Goal: Task Accomplishment & Management: Manage account settings

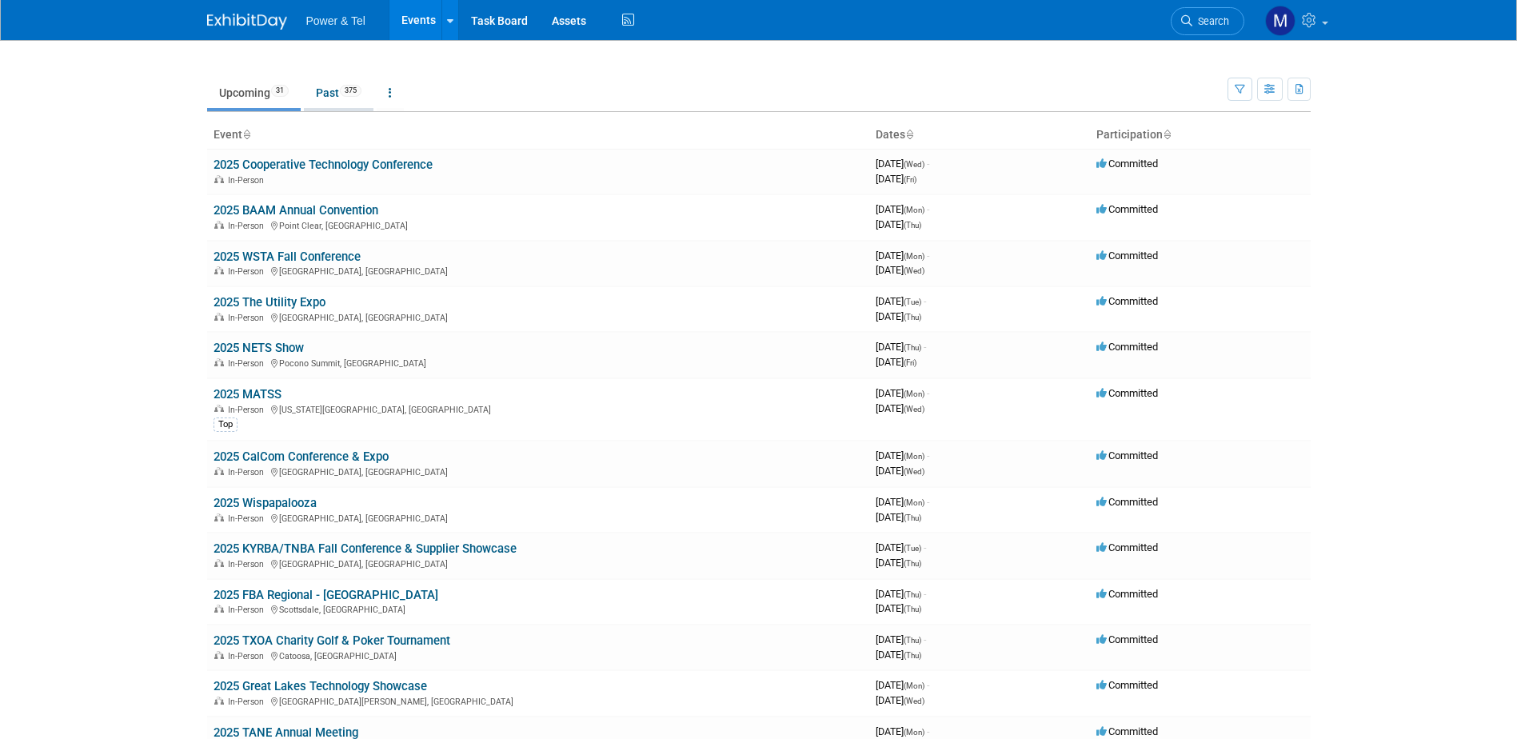
click at [322, 85] on link "Past 375" at bounding box center [339, 93] width 70 height 30
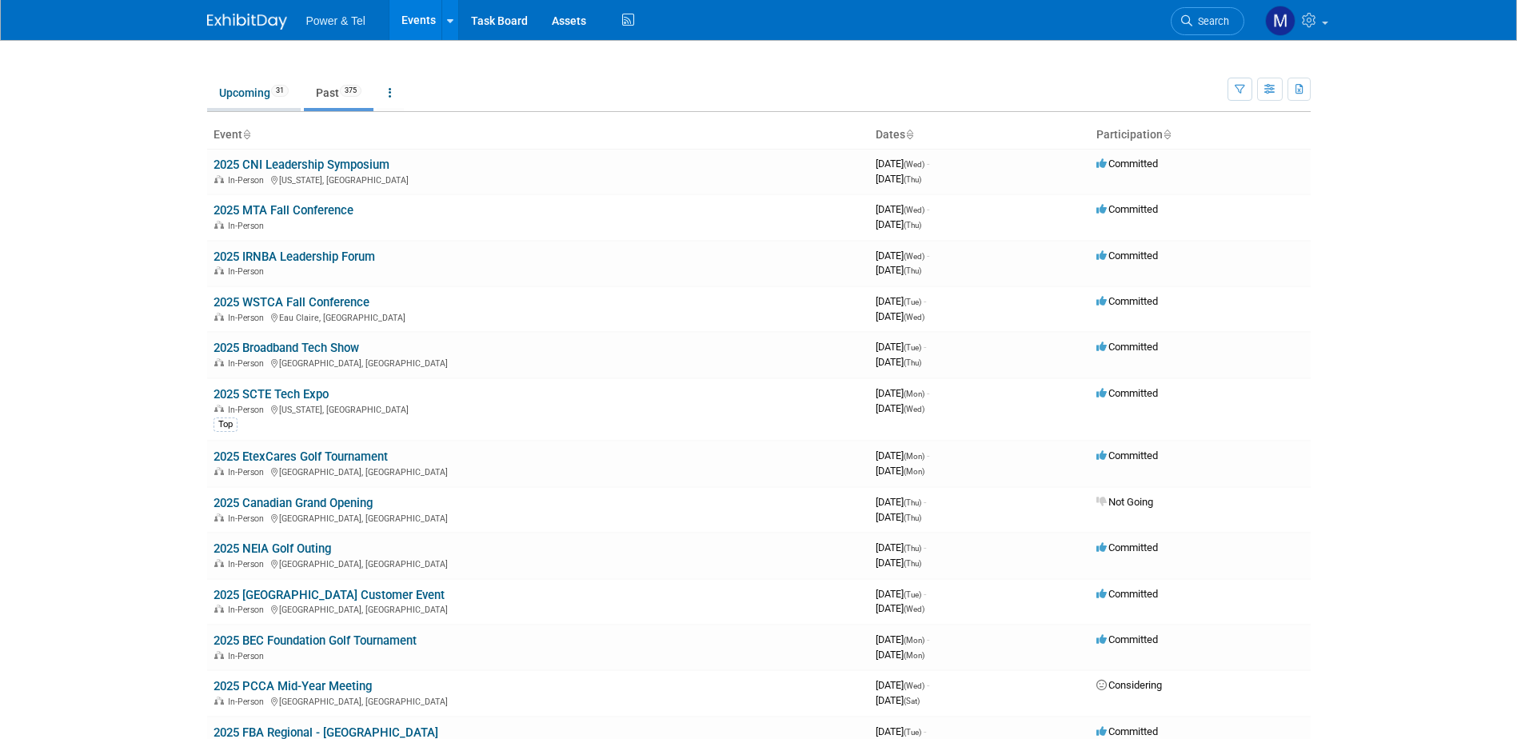
click at [253, 89] on link "Upcoming 31" at bounding box center [254, 93] width 94 height 30
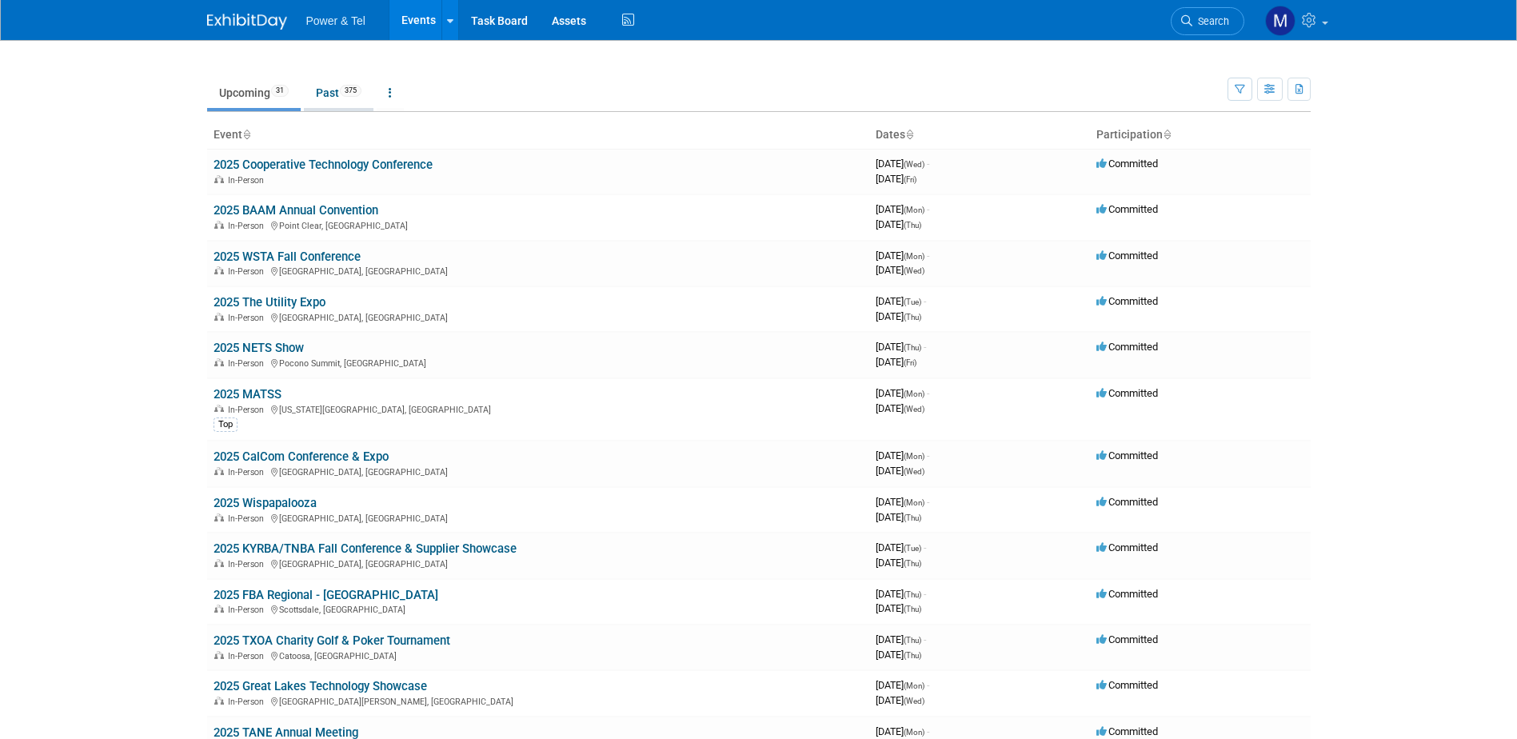
click at [321, 95] on link "Past 375" at bounding box center [339, 93] width 70 height 30
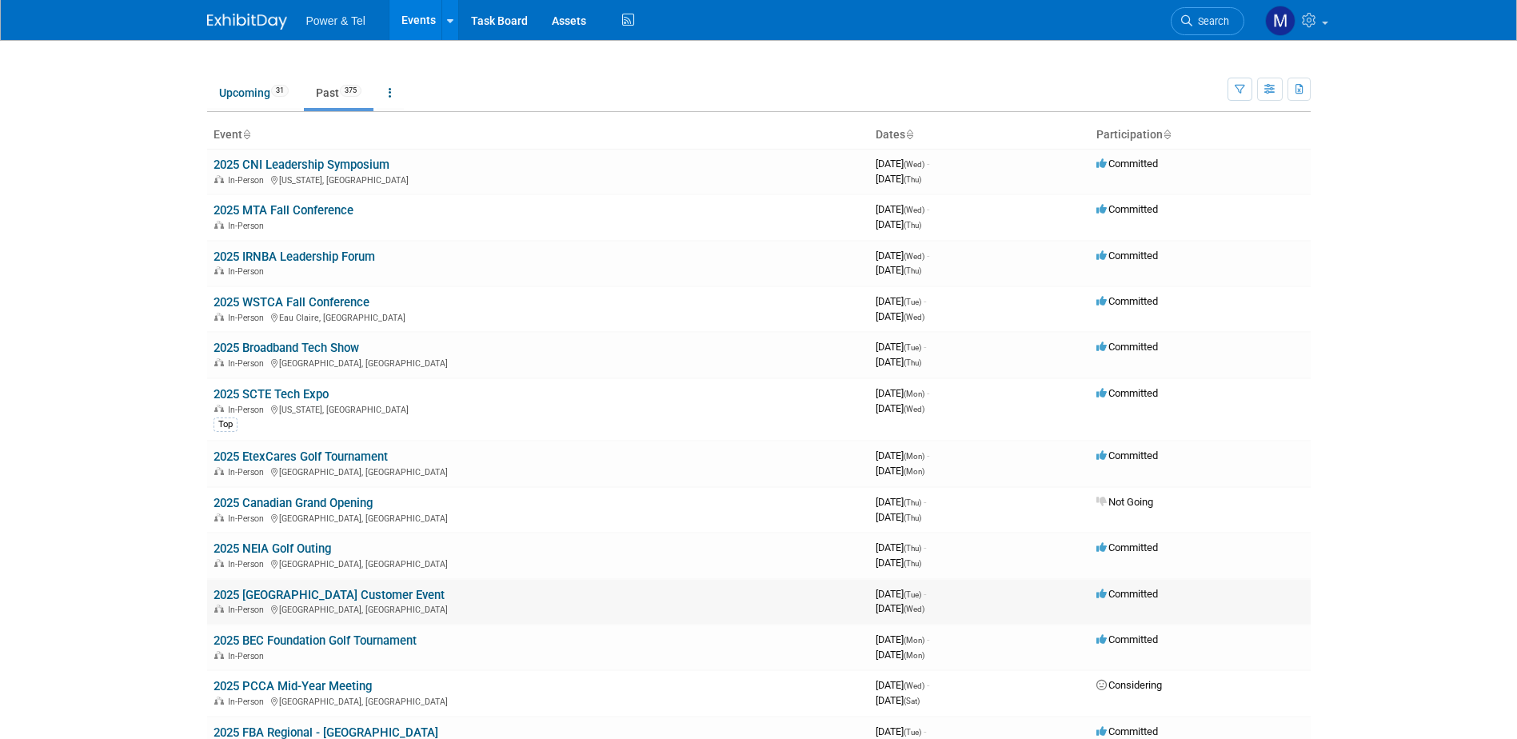
click at [314, 597] on link "2025 [GEOGRAPHIC_DATA] Customer Event" at bounding box center [329, 595] width 231 height 14
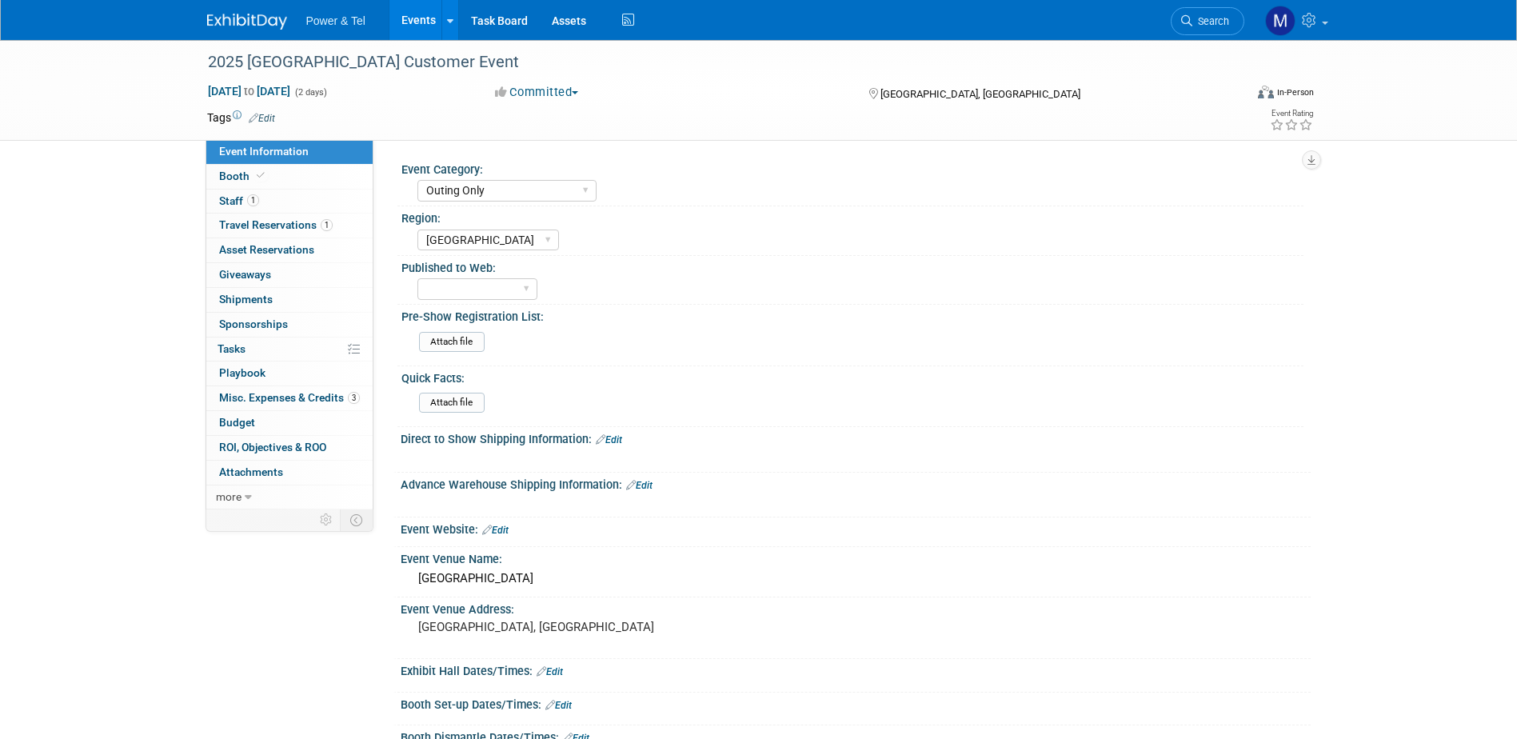
select select "Outing Only"
select select "[GEOGRAPHIC_DATA]"
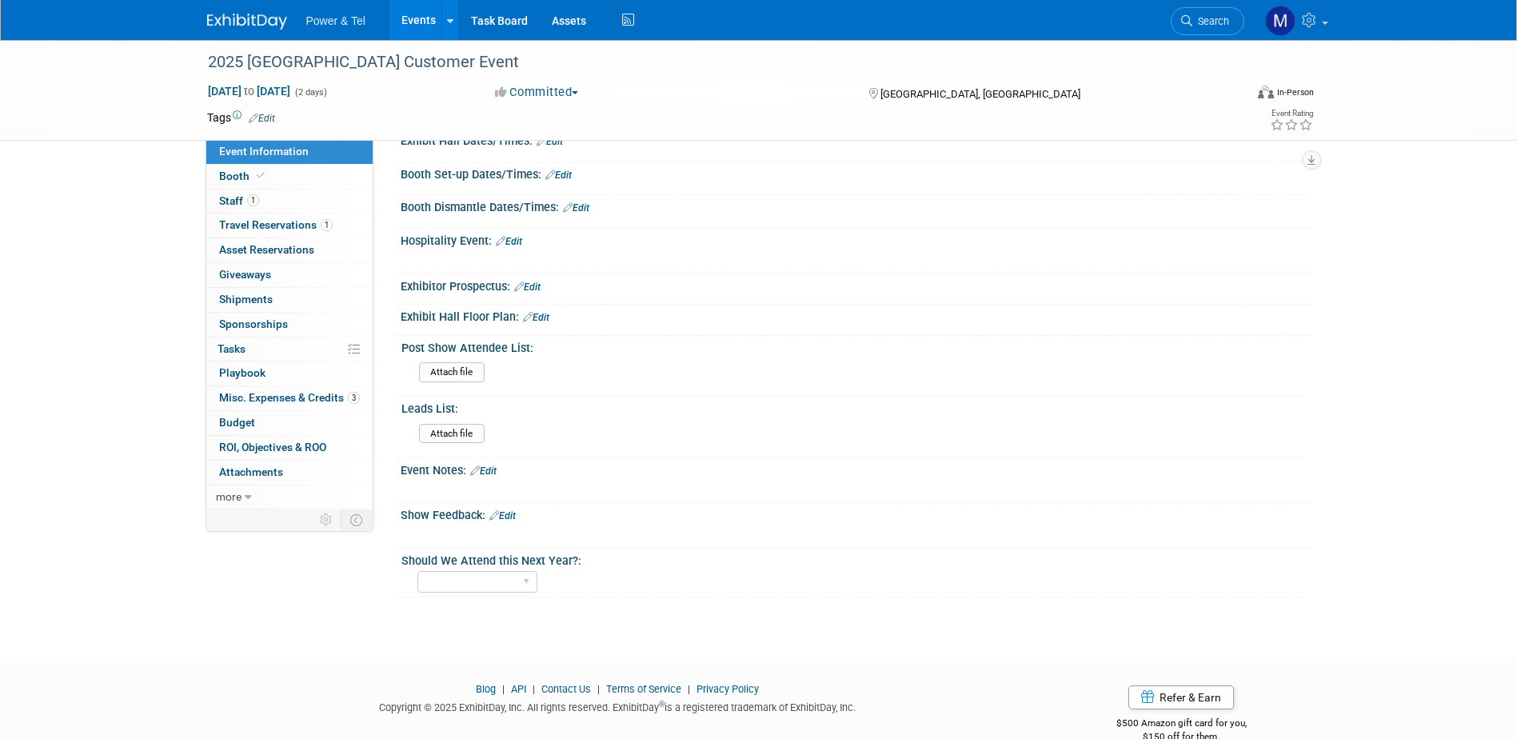
scroll to position [562, 0]
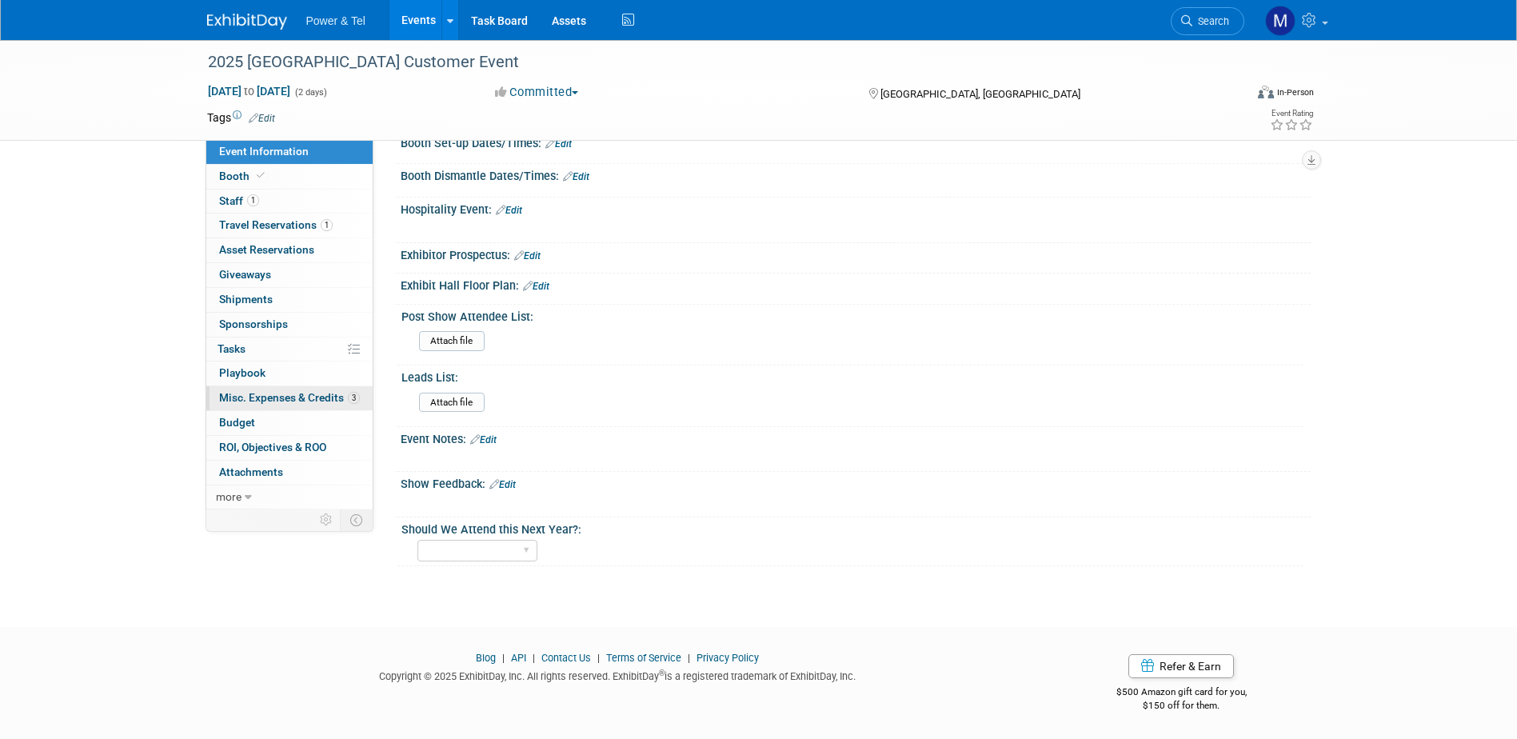
click at [301, 400] on span "Misc. Expenses & Credits 3" at bounding box center [289, 397] width 141 height 13
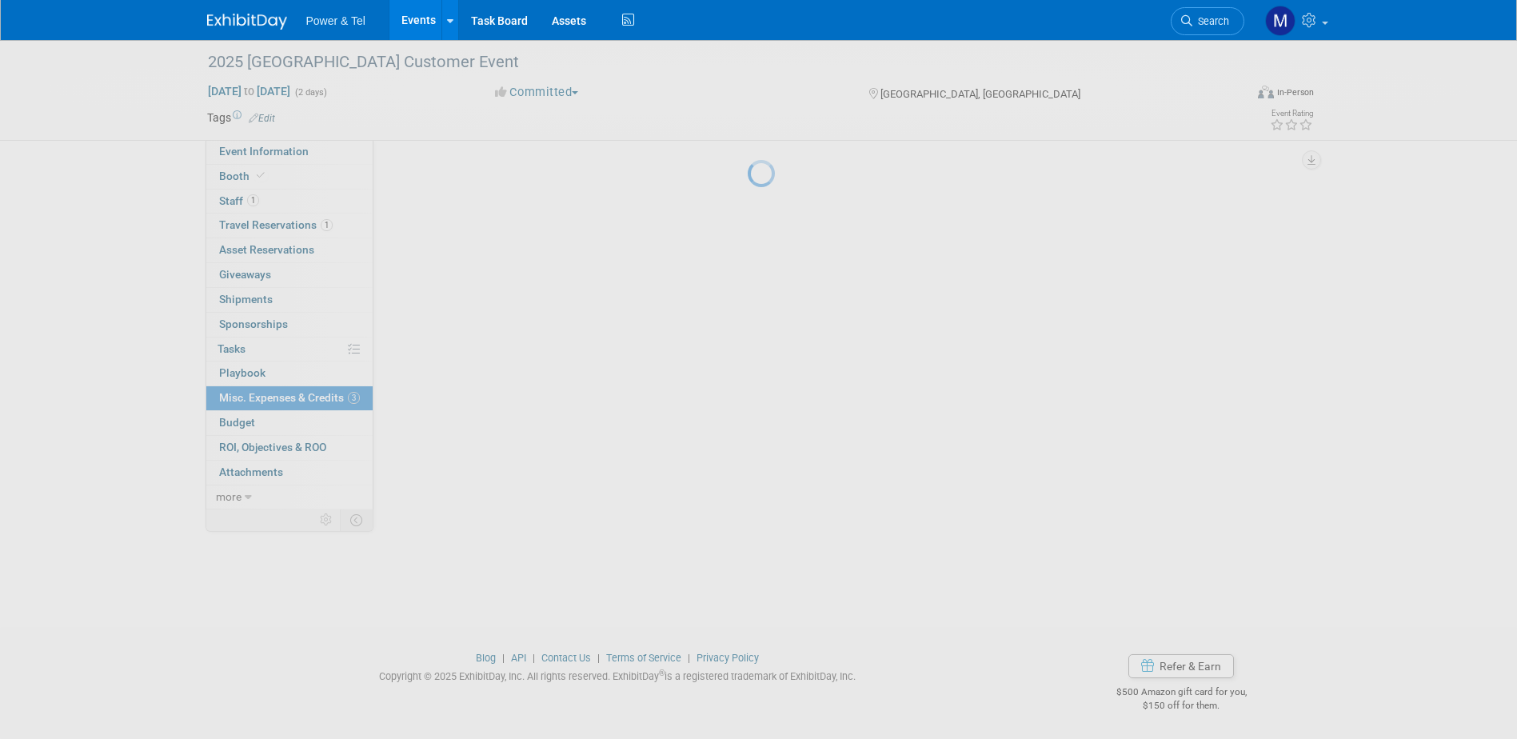
scroll to position [0, 0]
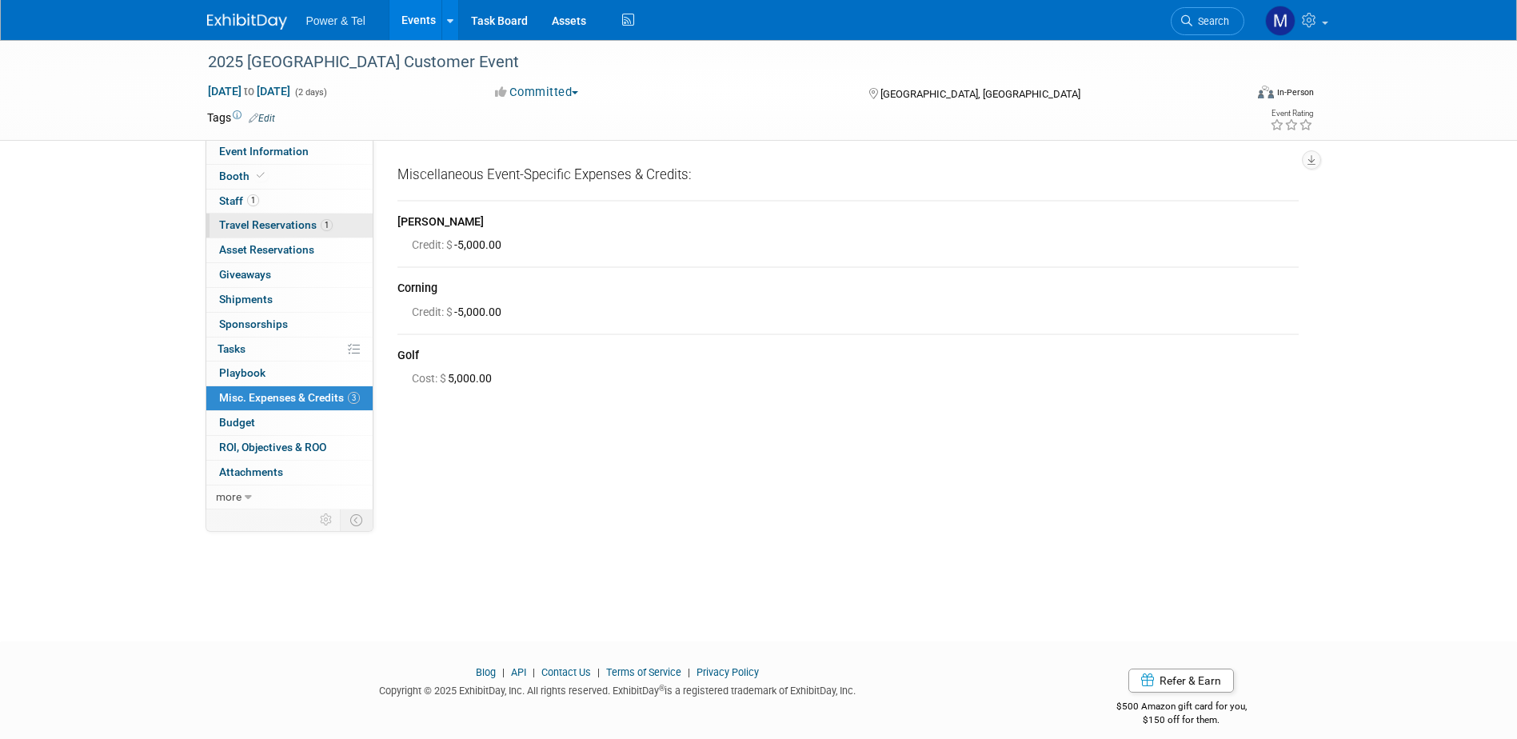
click at [306, 219] on span "Travel Reservations 1" at bounding box center [276, 224] width 114 height 13
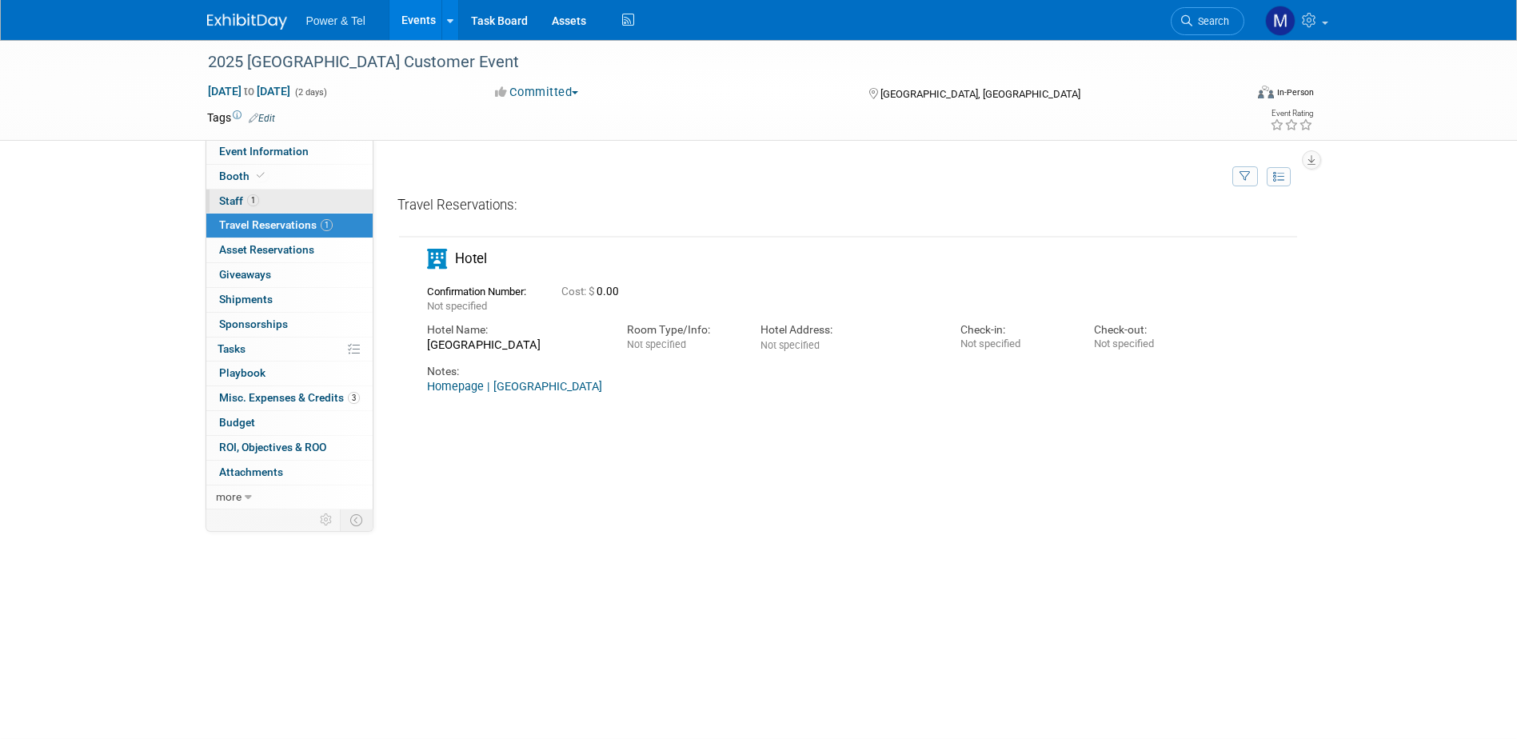
click at [279, 203] on link "1 Staff 1" at bounding box center [289, 202] width 166 height 24
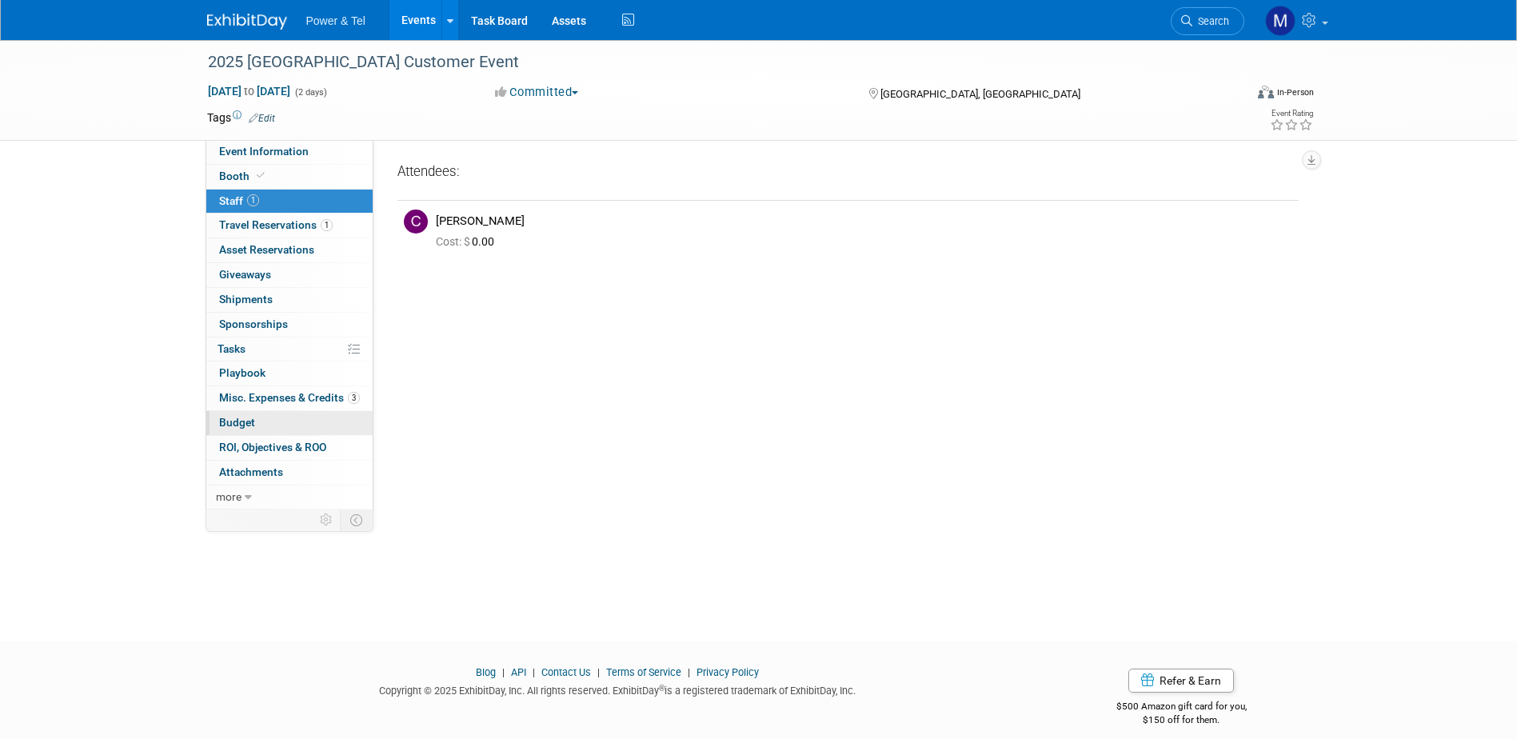
click at [251, 426] on span "Budget" at bounding box center [237, 422] width 36 height 13
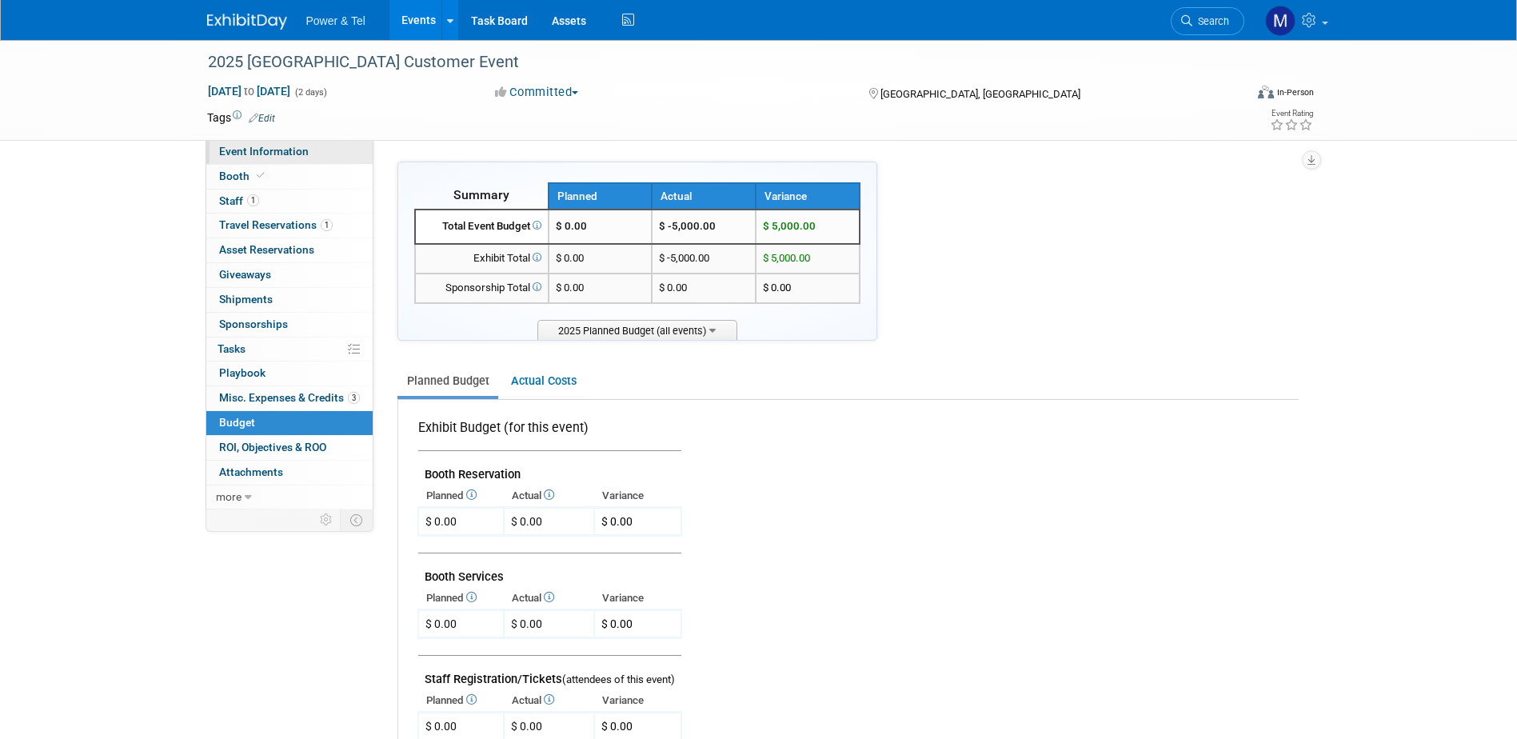
click at [274, 155] on span "Event Information" at bounding box center [264, 151] width 90 height 13
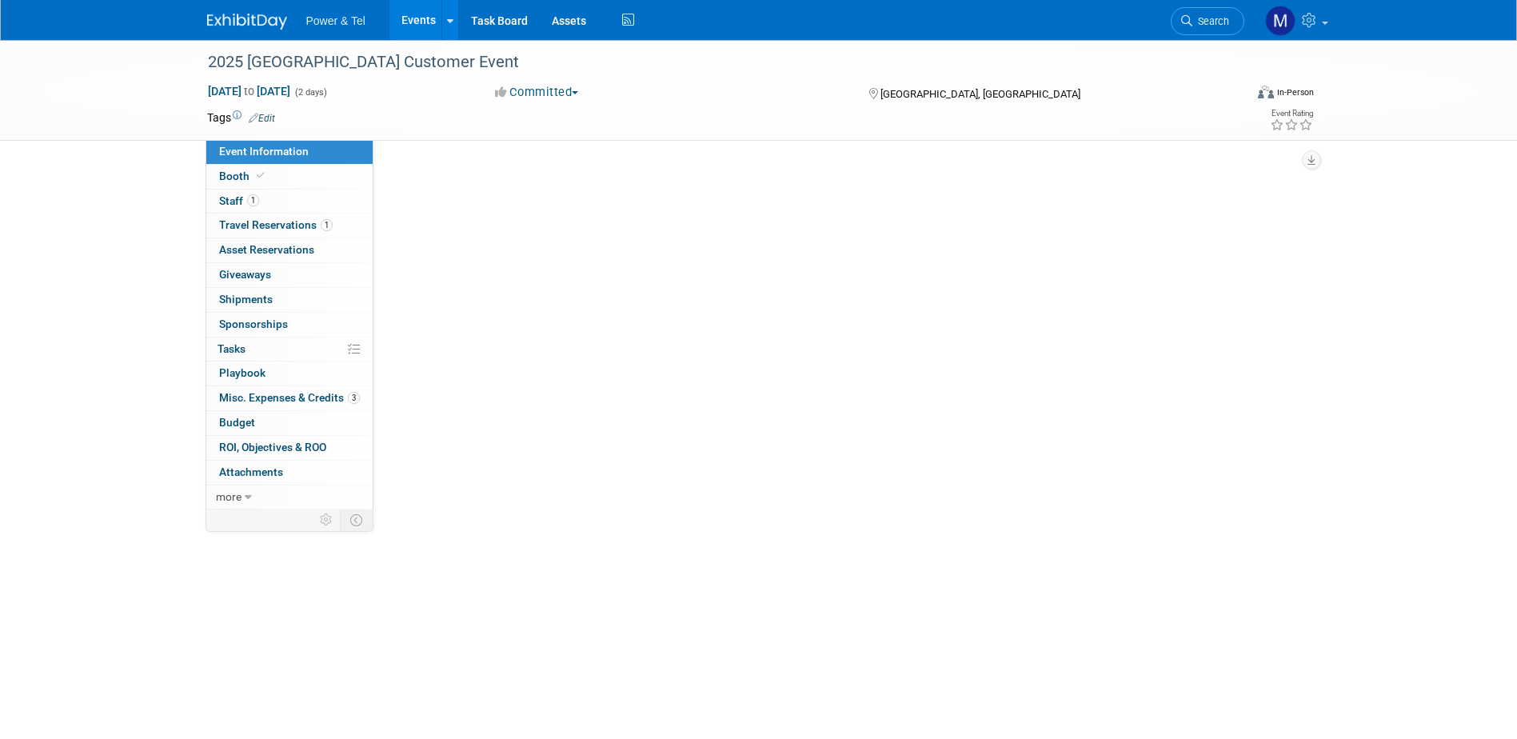
select select "Outing Only"
select select "Great Lakes"
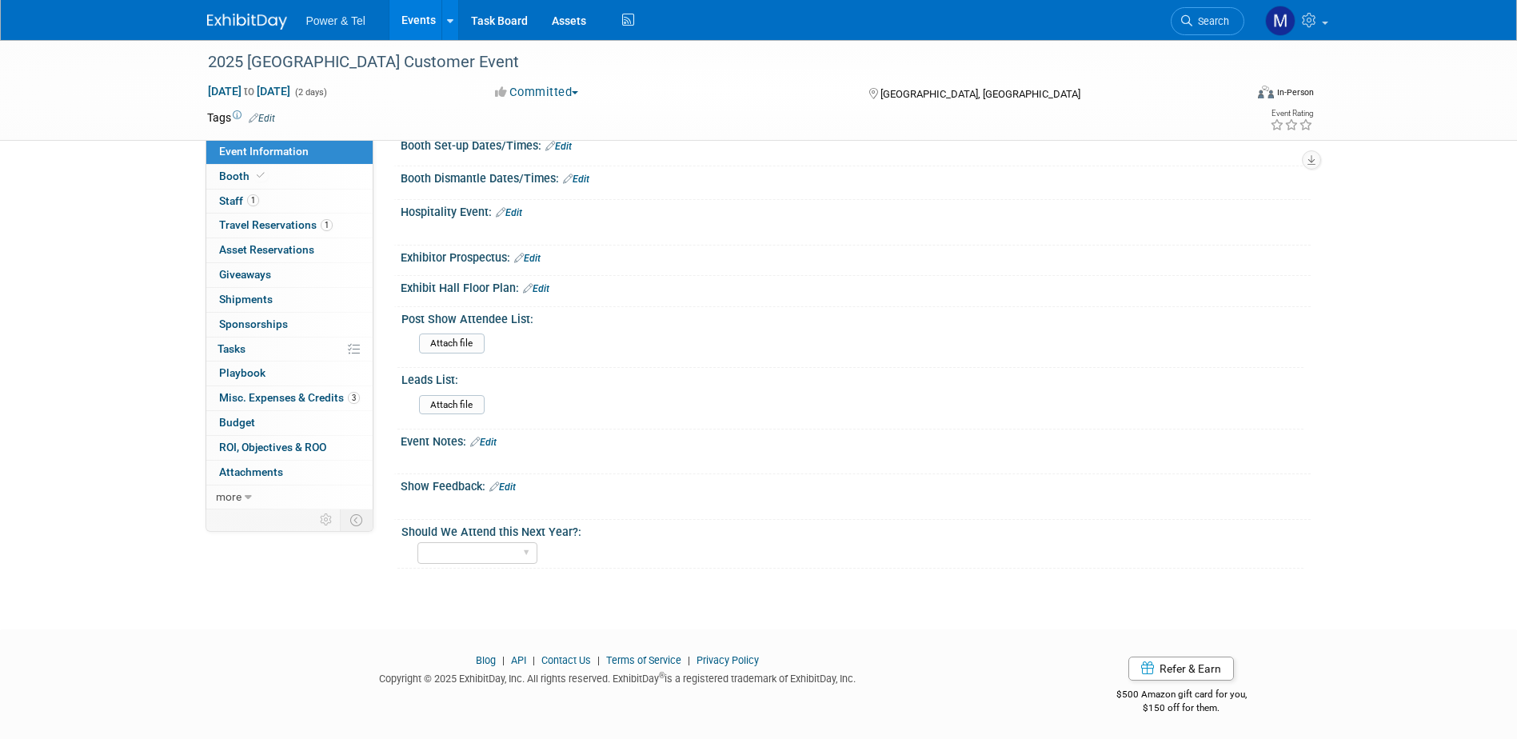
scroll to position [560, 0]
click at [458, 349] on input "file" at bounding box center [375, 343] width 218 height 18
click at [482, 438] on link "Edit" at bounding box center [483, 441] width 26 height 11
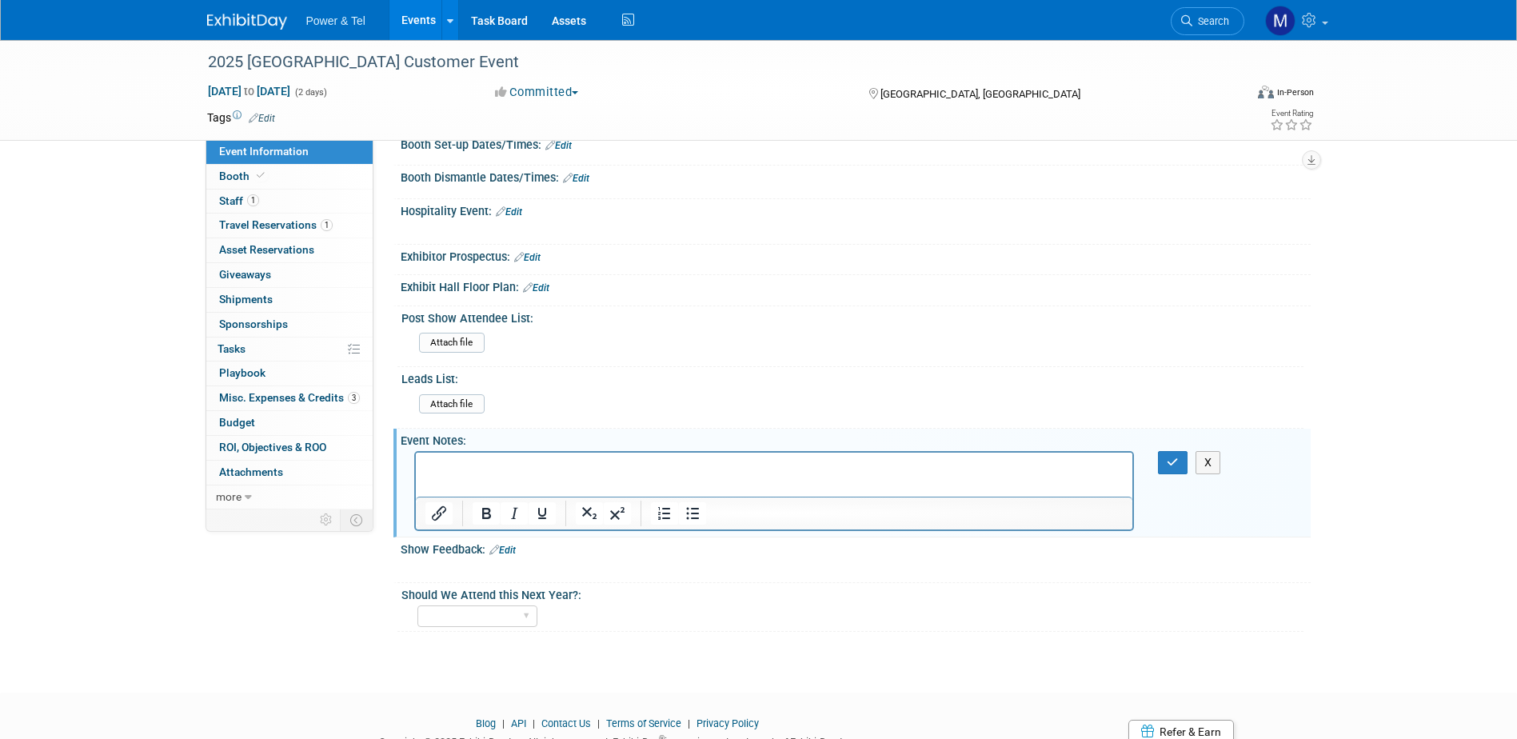
scroll to position [0, 0]
click at [756, 573] on div at bounding box center [774, 569] width 721 height 16
click at [492, 466] on p "Rich Text Area. Press ALT-0 for help." at bounding box center [774, 467] width 699 height 16
click at [499, 470] on p "Consider inviteing Carolyn" at bounding box center [774, 467] width 699 height 16
click at [575, 465] on p "Consider inviting Carolyn" at bounding box center [774, 467] width 699 height 16
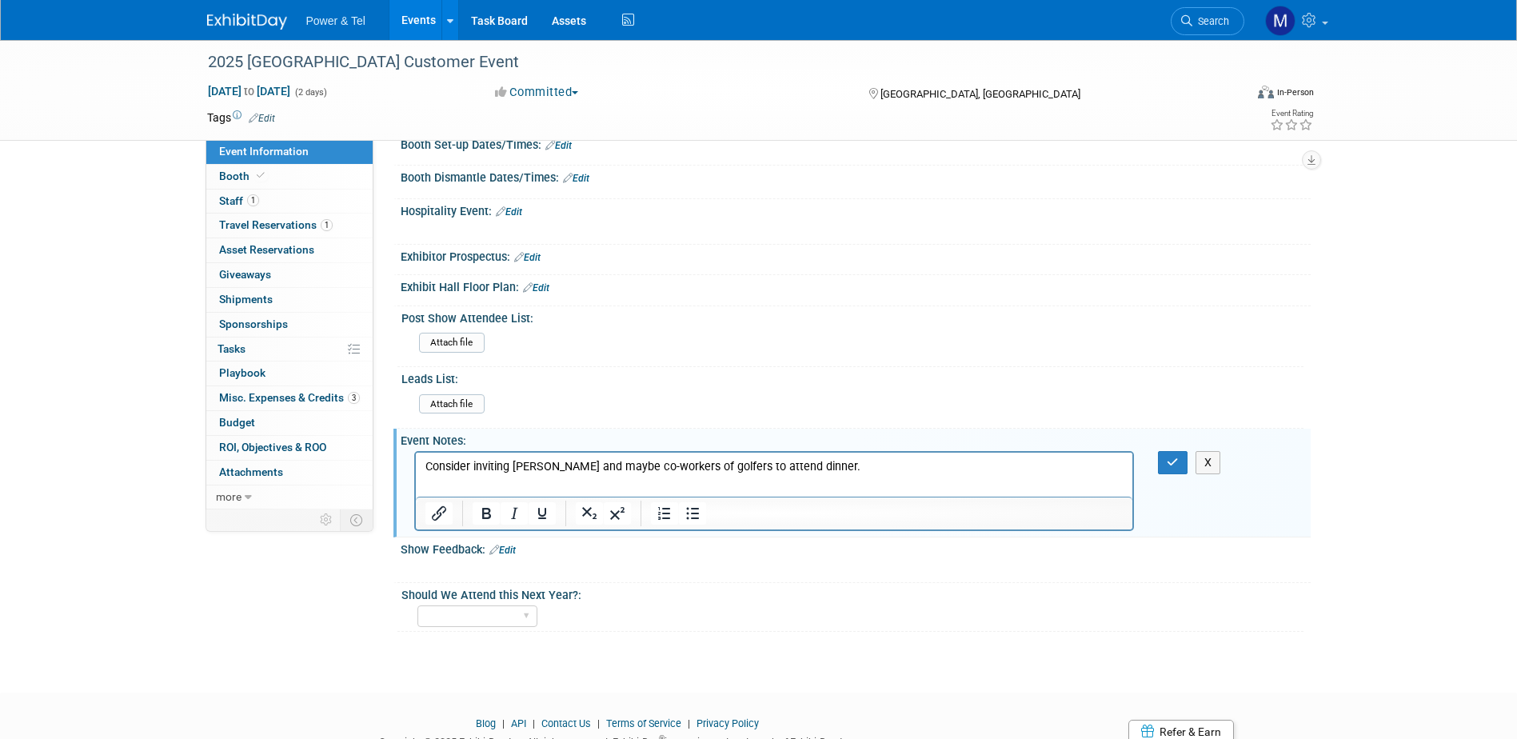
click at [671, 470] on p "Consider inviting Carolyn and maybe co-workers of golfers to attend dinner." at bounding box center [774, 467] width 699 height 16
click at [899, 465] on p "Consider inviting Carolyn and maybe co-workers or spouse of golfers to attend d…" at bounding box center [774, 467] width 699 height 16
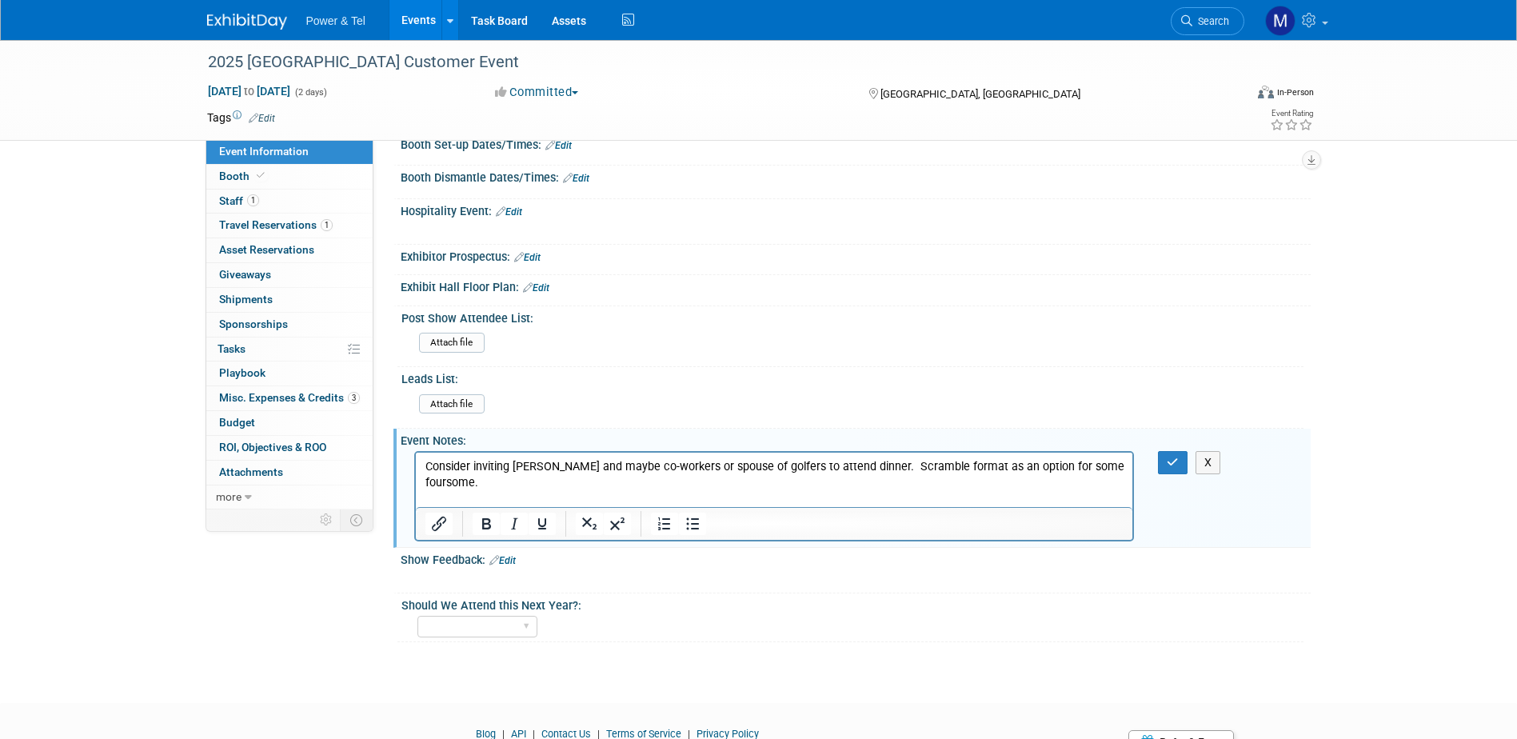
click at [824, 507] on p "Charles and Corning were appreciative of being sponsors." at bounding box center [774, 515] width 699 height 16
click at [1169, 465] on icon "button" at bounding box center [1173, 462] width 12 height 11
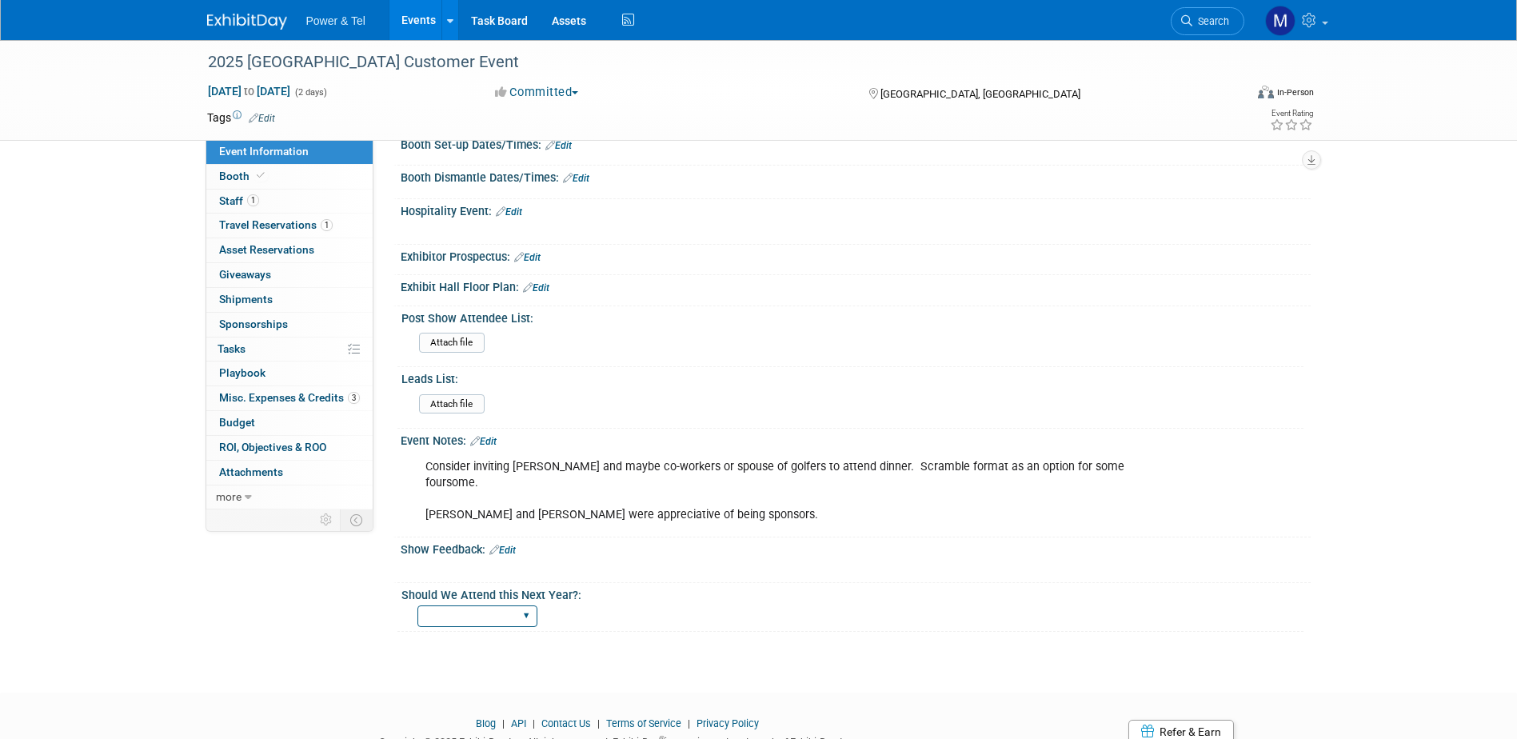
click at [530, 606] on select "Yes No Maybe" at bounding box center [478, 617] width 120 height 22
select select "Yes"
click at [418, 606] on select "Yes No Maybe" at bounding box center [478, 617] width 120 height 22
click at [736, 505] on div "Consider inviting Carolyn and maybe co-workers or spouse of golfers to attend d…" at bounding box center [774, 491] width 721 height 80
click at [482, 441] on link "Edit" at bounding box center [483, 441] width 26 height 11
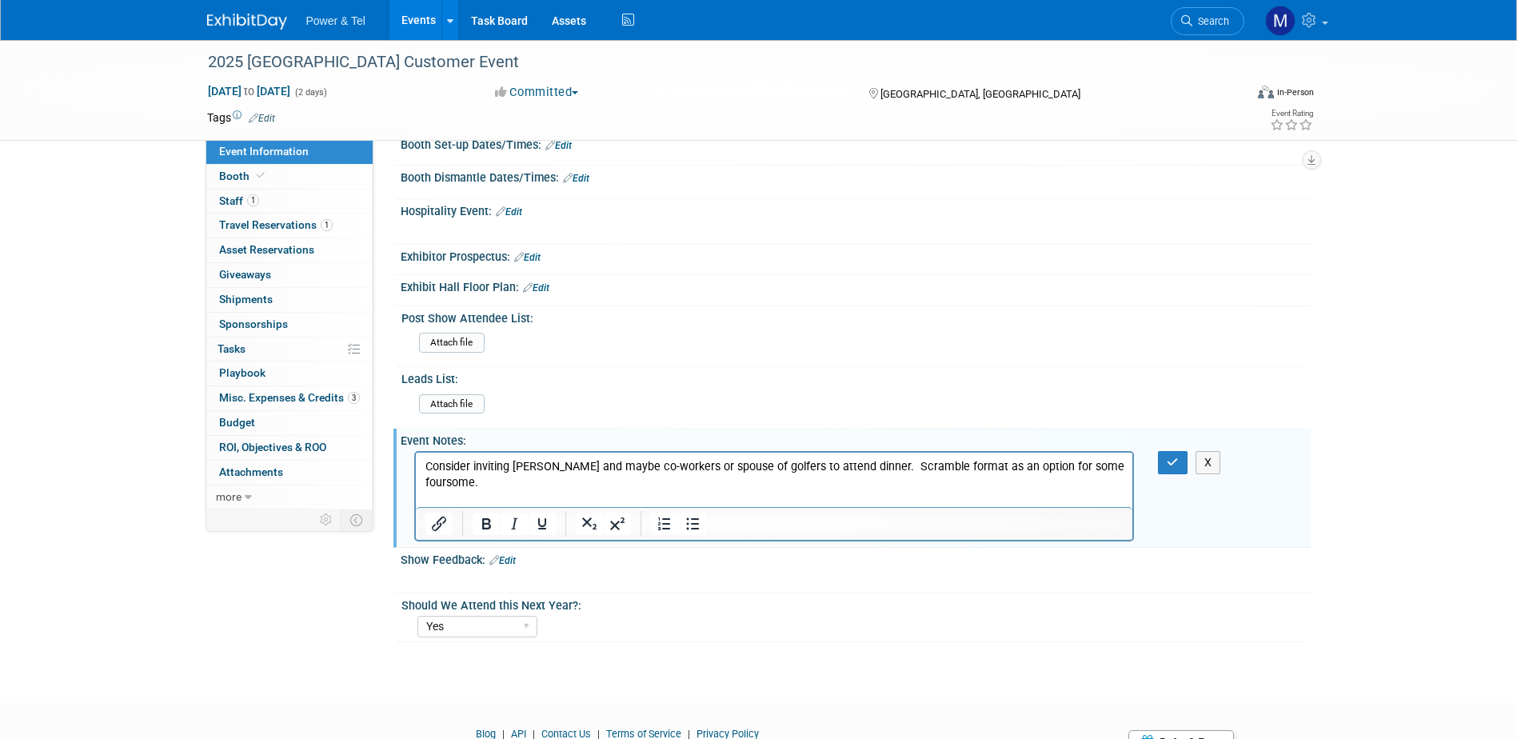
click at [731, 498] on p "Consider inviting Carolyn and maybe co-workers or spouse of golfers to attend d…" at bounding box center [774, 491] width 699 height 64
click at [1119, 500] on p "Consider inviting Carolyn and maybe co-workers or spouse of golfers to attend d…" at bounding box center [774, 499] width 699 height 80
click at [1182, 466] on button "button" at bounding box center [1173, 462] width 30 height 23
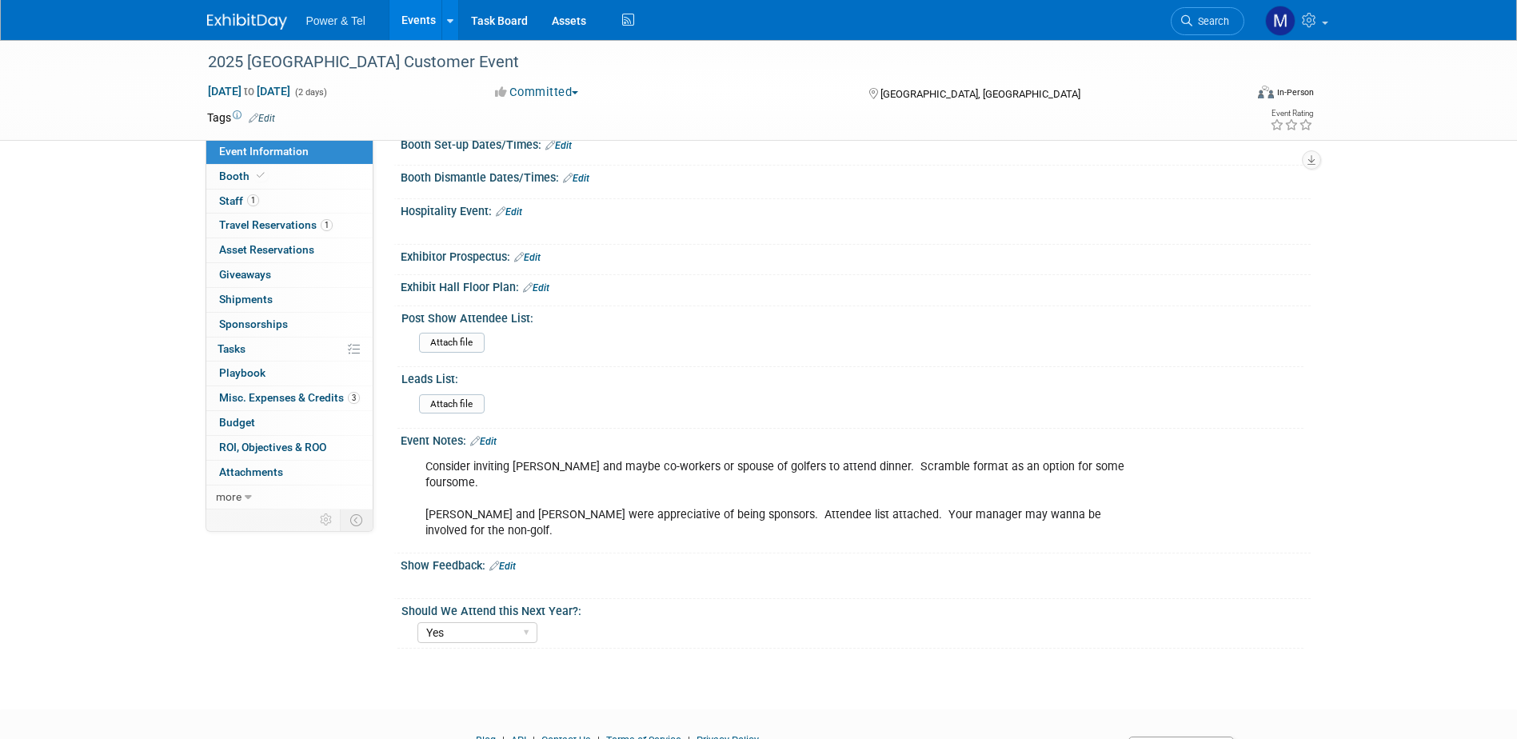
click at [1142, 497] on div "Consider inviting Carolyn and maybe co-workers or spouse of golfers to attend d…" at bounding box center [780, 499] width 733 height 96
click at [509, 561] on link "Edit" at bounding box center [503, 566] width 26 height 11
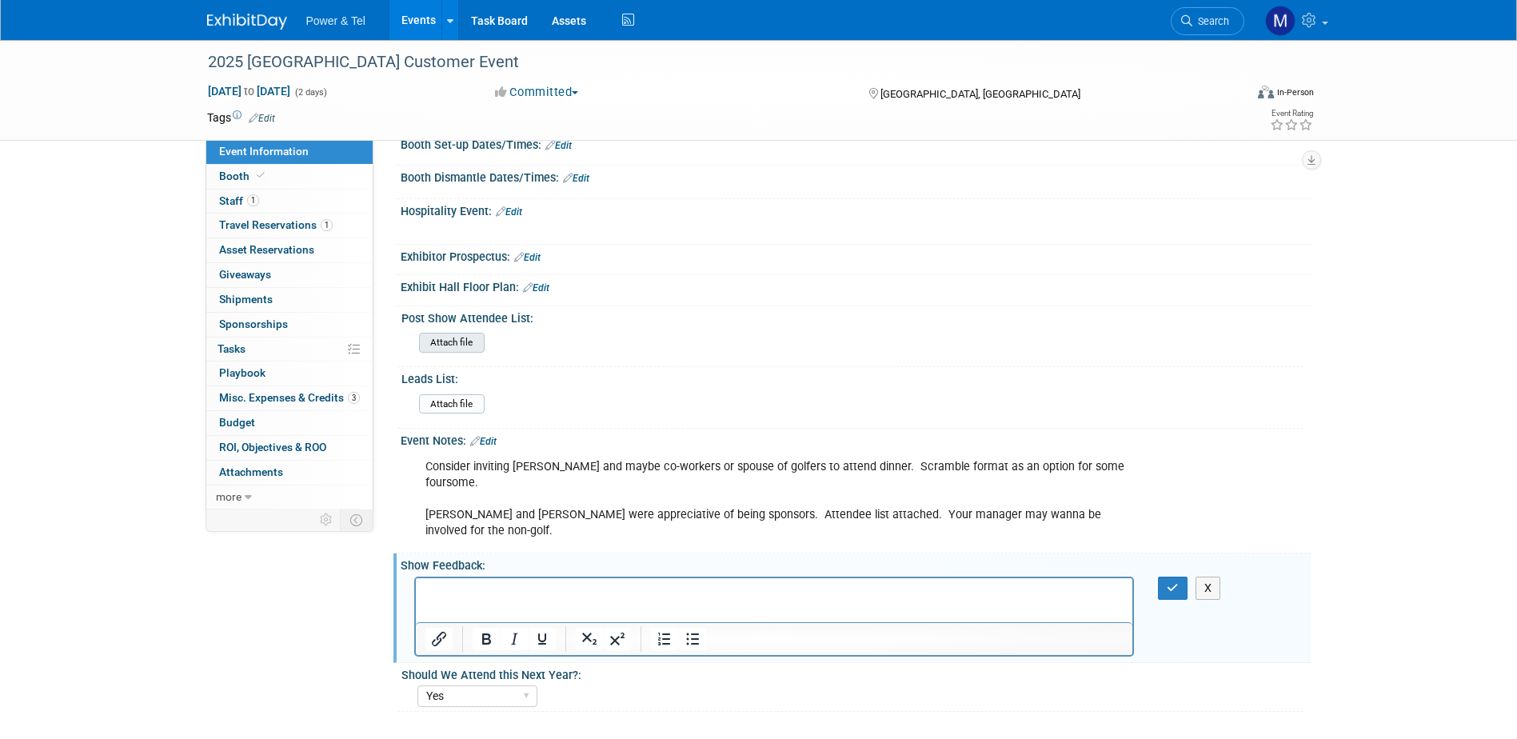
click at [454, 346] on input "file" at bounding box center [375, 343] width 218 height 18
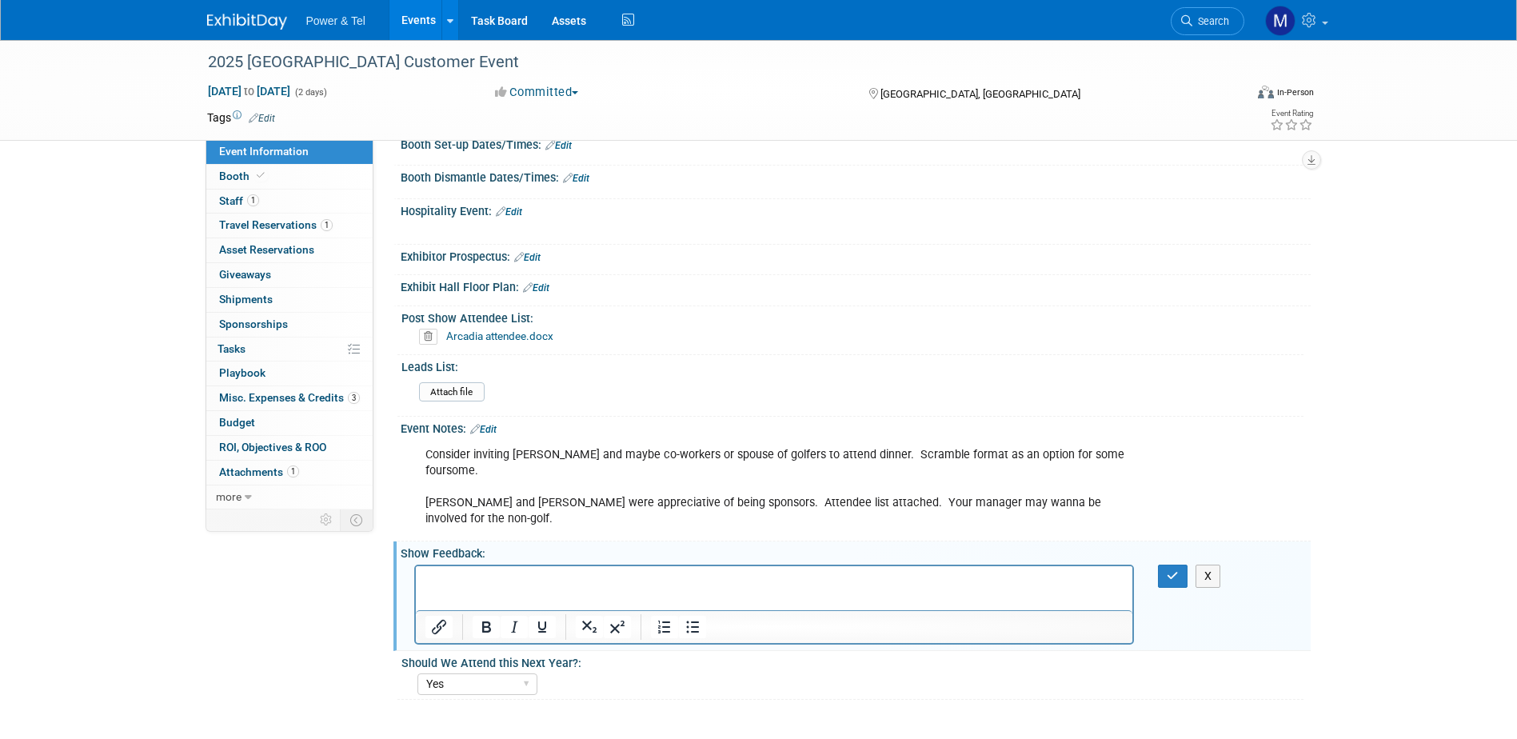
click at [418, 22] on link "Events" at bounding box center [419, 20] width 58 height 40
